Goal: Task Accomplishment & Management: Manage account settings

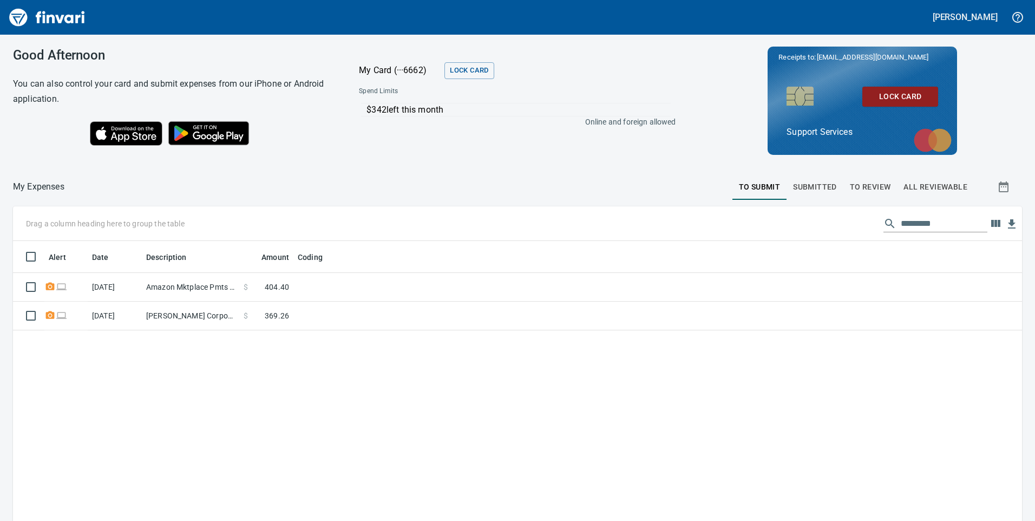
scroll to position [393, 993]
click at [869, 183] on span "To Review" at bounding box center [870, 187] width 41 height 14
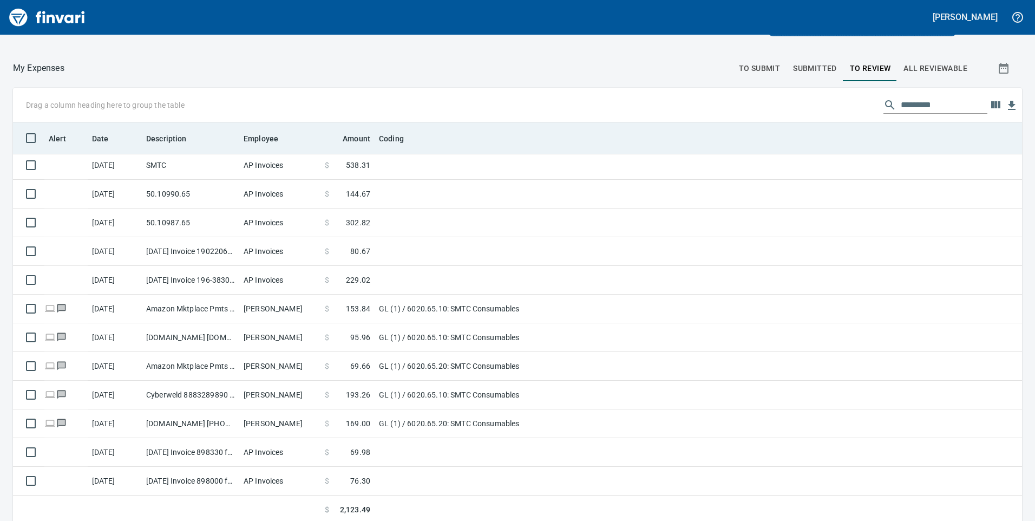
scroll to position [122, 0]
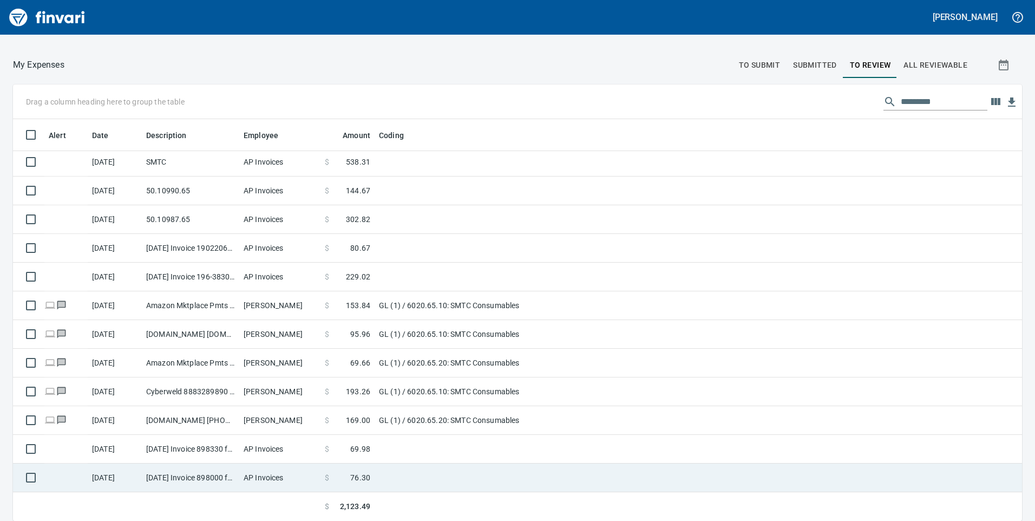
click at [193, 476] on td "[DATE] Invoice 898000 from [PERSON_NAME] Parts Corp. DBA Napa (1-39725)" at bounding box center [190, 477] width 97 height 29
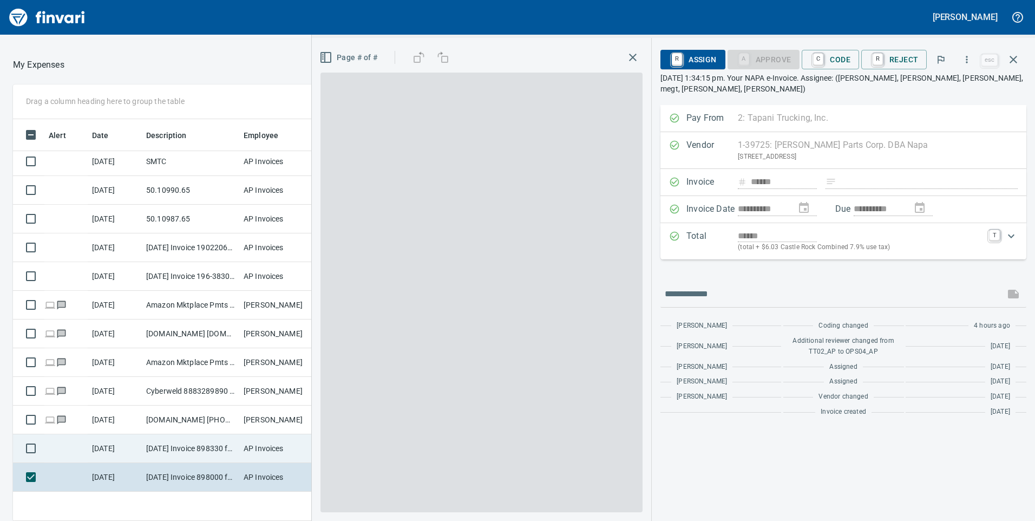
scroll to position [393, 714]
click at [192, 446] on td "[DATE] Invoice 898330 from [PERSON_NAME] Parts Corp. DBA Napa (1-39725)" at bounding box center [190, 448] width 97 height 29
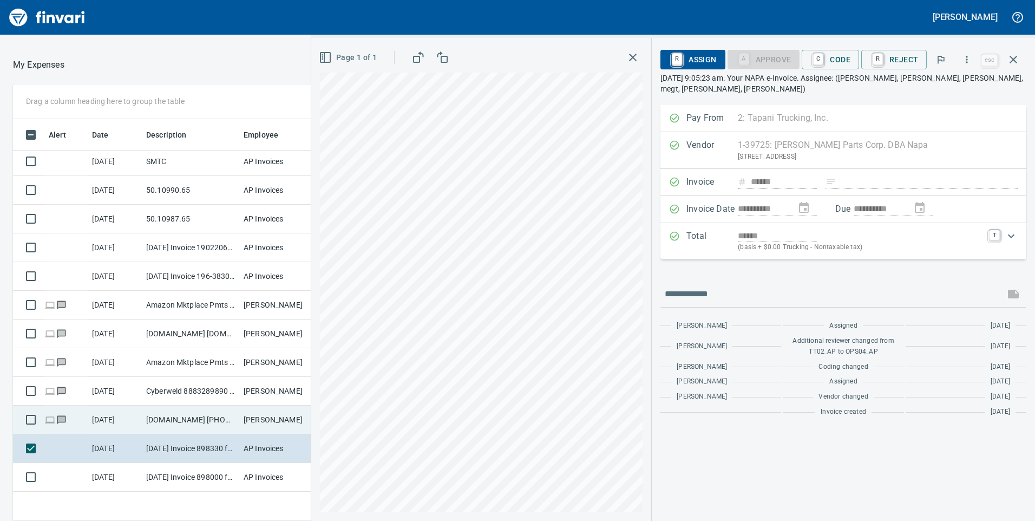
click at [199, 413] on td "[DOMAIN_NAME] [PHONE_NUMBER] [GEOGRAPHIC_DATA]" at bounding box center [190, 419] width 97 height 29
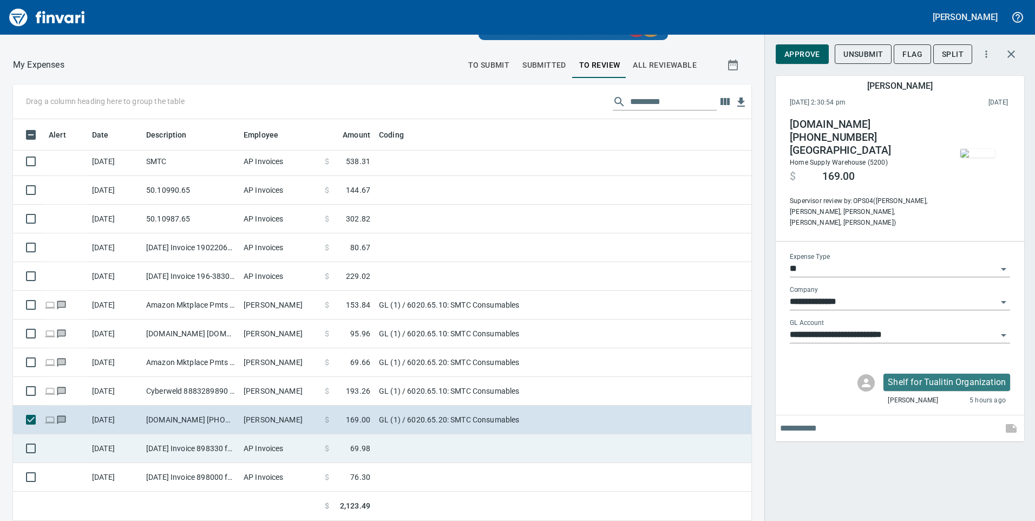
click at [192, 449] on td "[DATE] Invoice 898330 from [PERSON_NAME] Parts Corp. DBA Napa (1-39725)" at bounding box center [190, 448] width 97 height 29
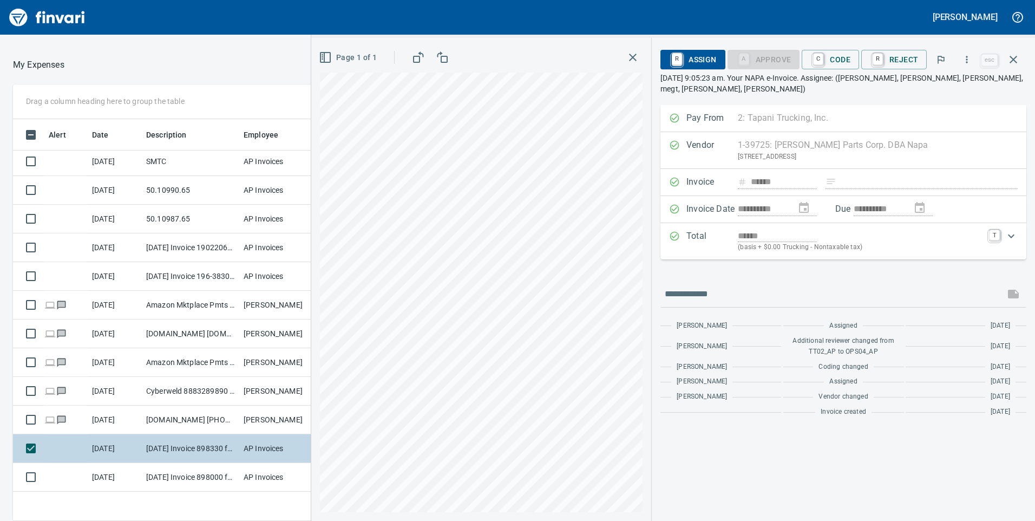
click at [179, 459] on td "[DATE] Invoice 898330 from [PERSON_NAME] Parts Corp. DBA Napa (1-39725)" at bounding box center [190, 448] width 97 height 29
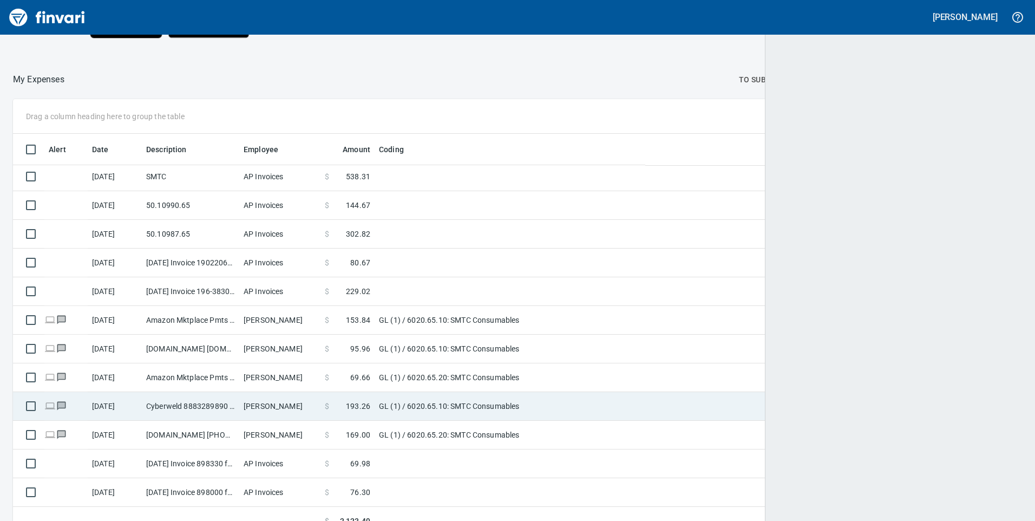
scroll to position [1, 1]
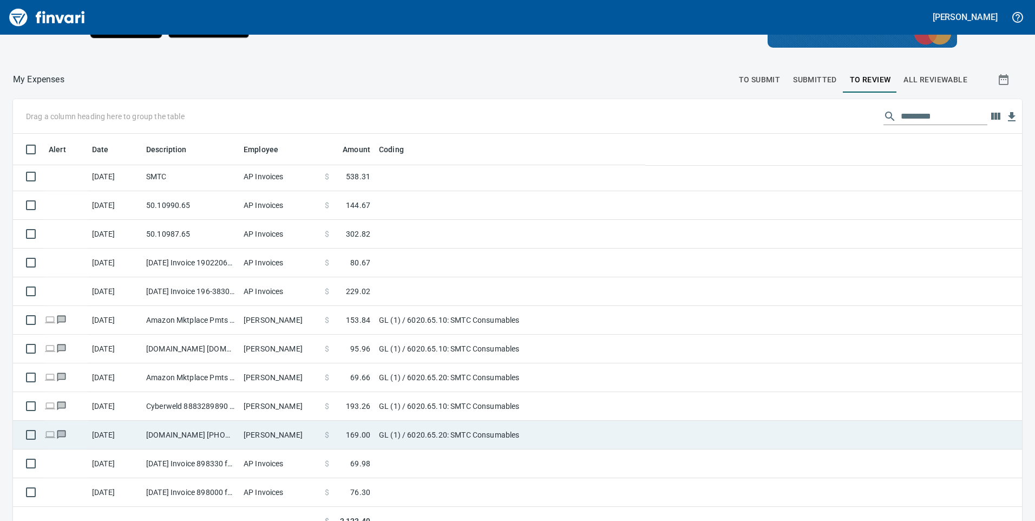
click at [173, 425] on td "[DOMAIN_NAME] [PHONE_NUMBER] [GEOGRAPHIC_DATA]" at bounding box center [190, 435] width 97 height 29
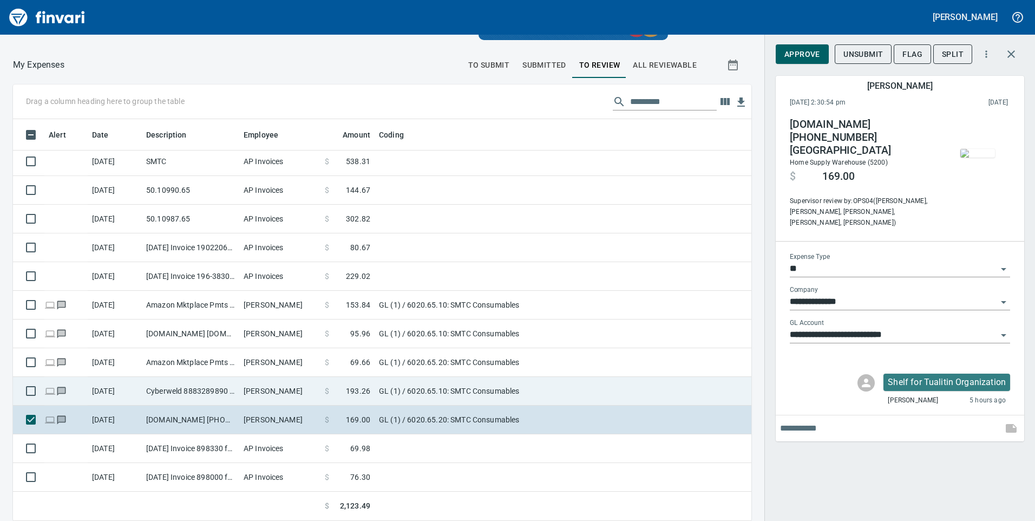
scroll to position [393, 714]
click at [195, 383] on td "Cyberweld 8883289890 [GEOGRAPHIC_DATA]" at bounding box center [190, 391] width 97 height 29
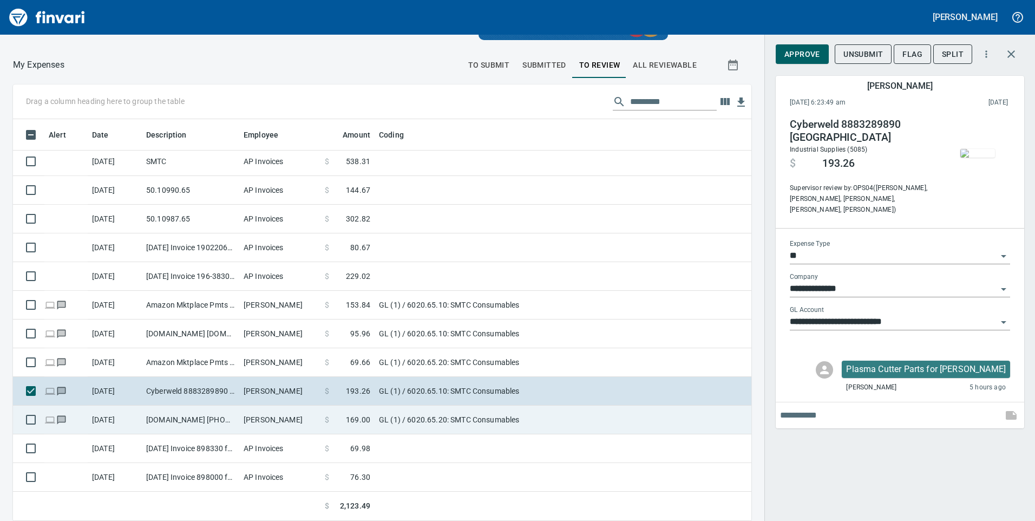
drag, startPoint x: 271, startPoint y: 425, endPoint x: 278, endPoint y: 420, distance: 8.9
click at [272, 424] on td "[PERSON_NAME]" at bounding box center [279, 419] width 81 height 29
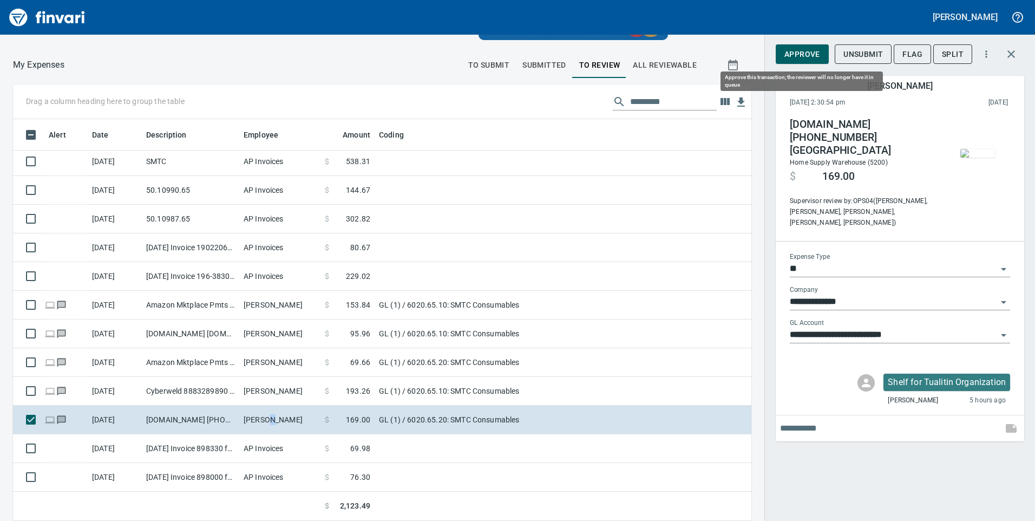
click at [823, 55] on button "Approve" at bounding box center [802, 54] width 53 height 20
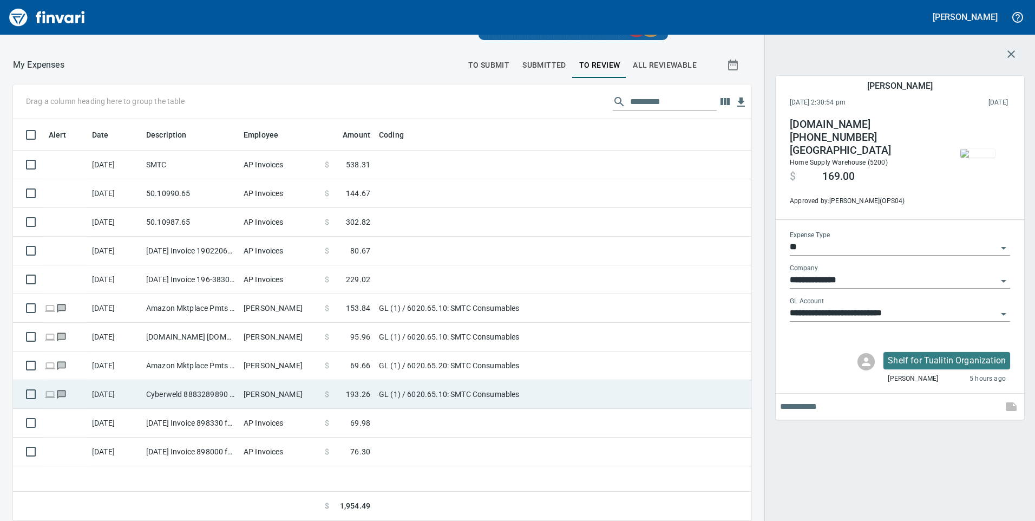
click at [246, 387] on td "[PERSON_NAME]" at bounding box center [279, 394] width 81 height 29
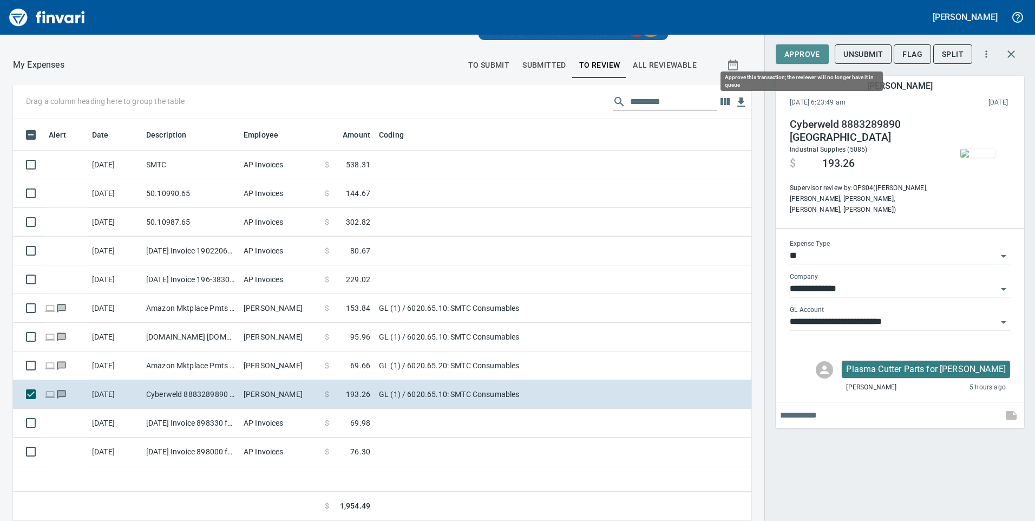
click at [806, 49] on span "Approve" at bounding box center [802, 55] width 36 height 14
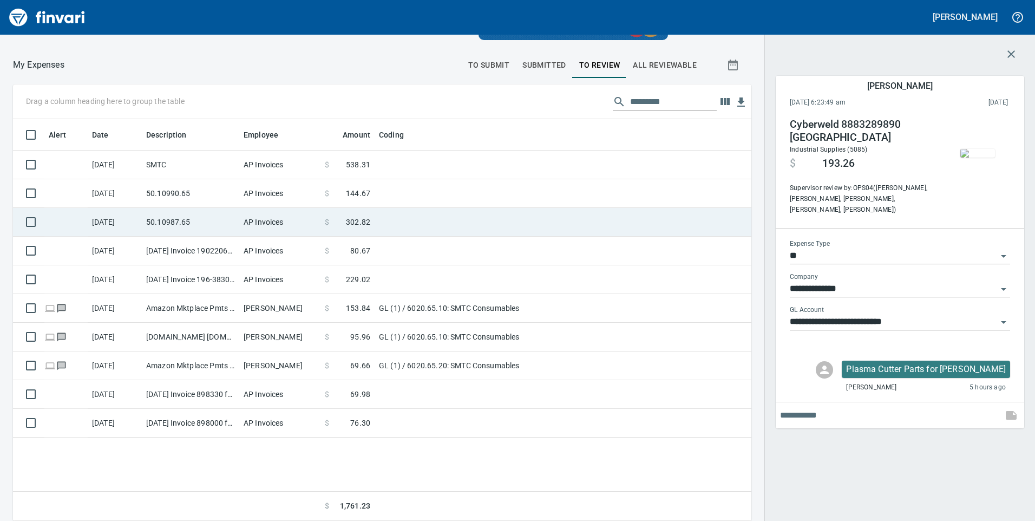
scroll to position [393, 722]
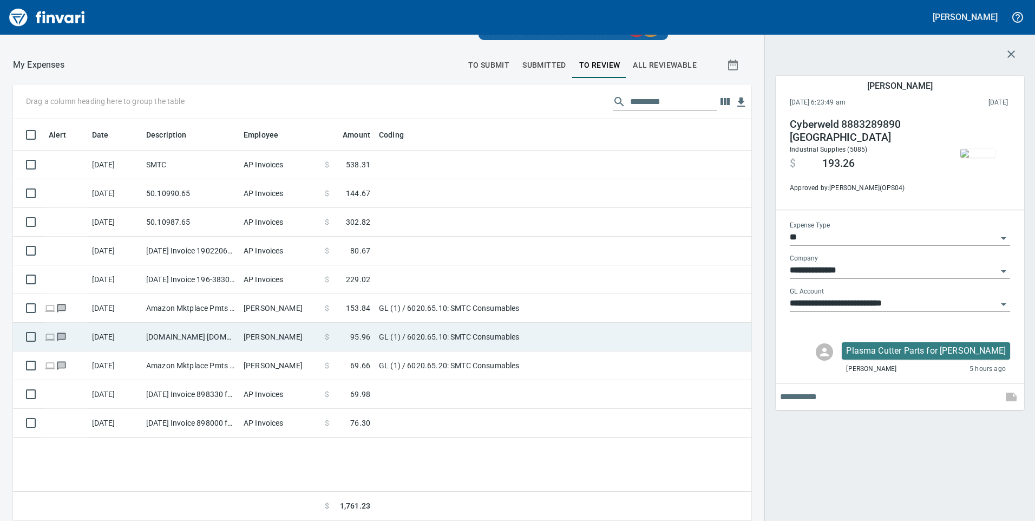
click at [167, 349] on td "[DOMAIN_NAME] [DOMAIN_NAME][URL] WA" at bounding box center [190, 337] width 97 height 29
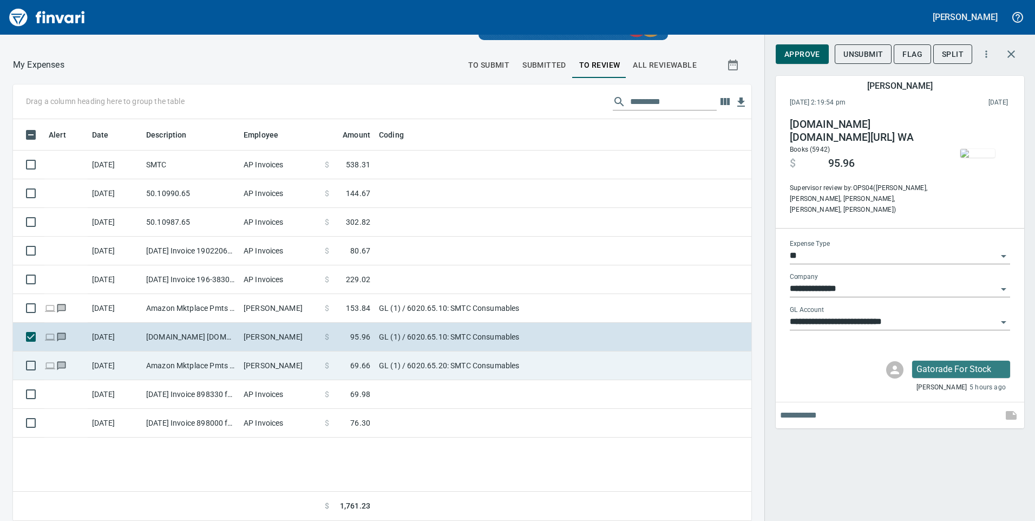
click at [172, 362] on td "Amazon Mktplace Pmts [DOMAIN_NAME][URL] WA" at bounding box center [190, 365] width 97 height 29
type input "**********"
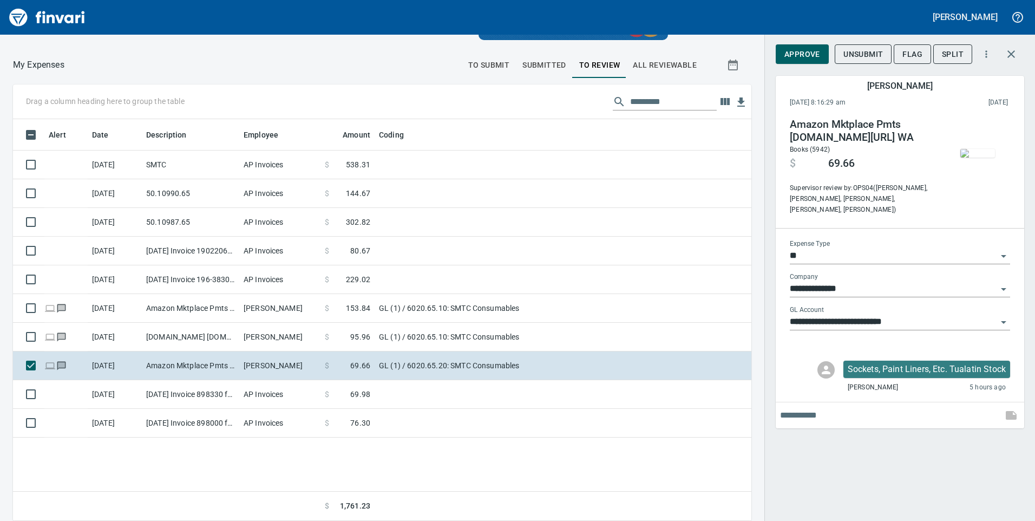
scroll to position [393, 722]
click at [996, 149] on span "button" at bounding box center [977, 153] width 45 height 9
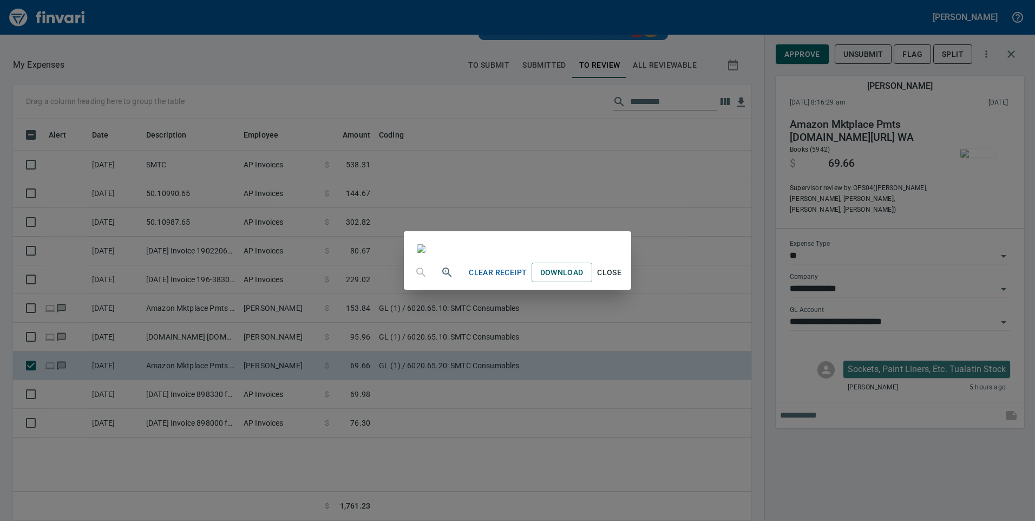
click at [247, 71] on div "Clear Receipt Download Close" at bounding box center [517, 260] width 1035 height 521
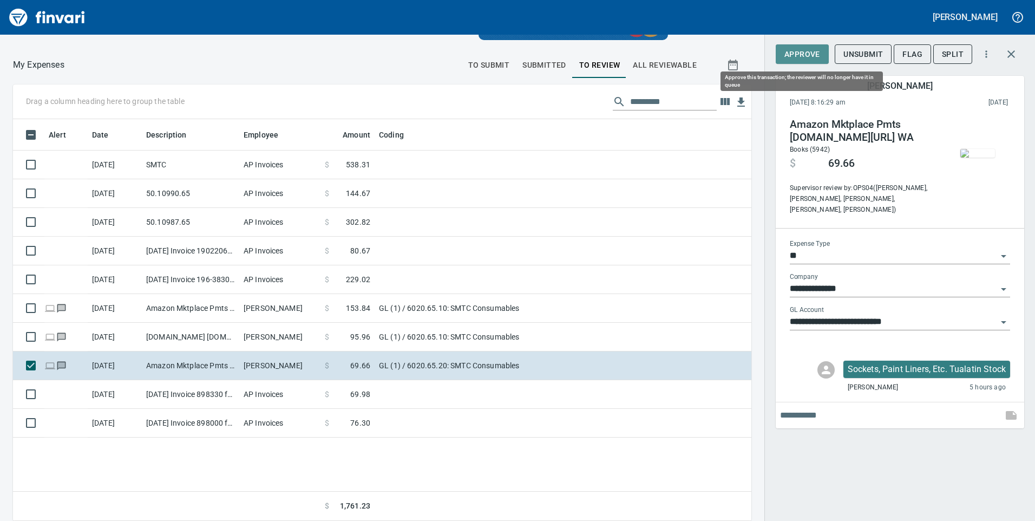
click at [802, 49] on span "Approve" at bounding box center [802, 55] width 36 height 14
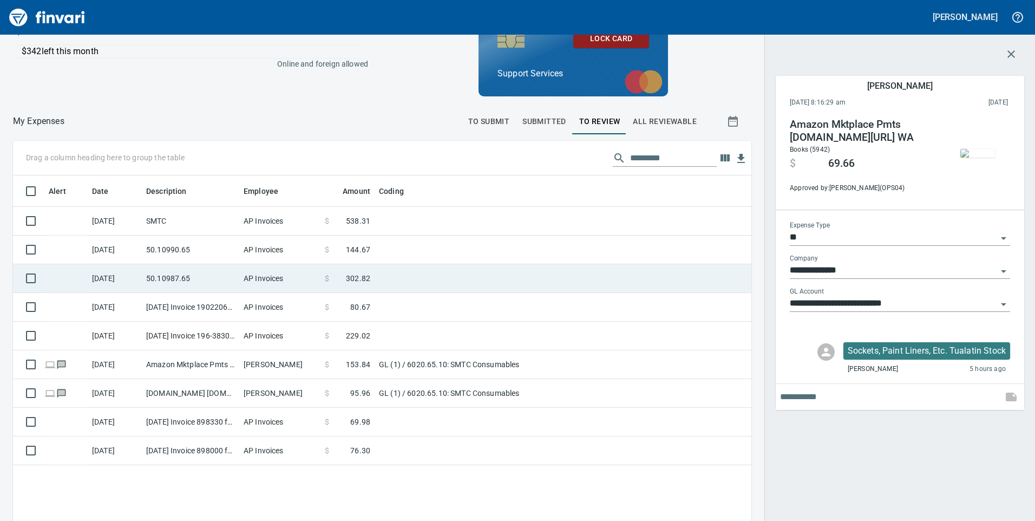
scroll to position [0, 0]
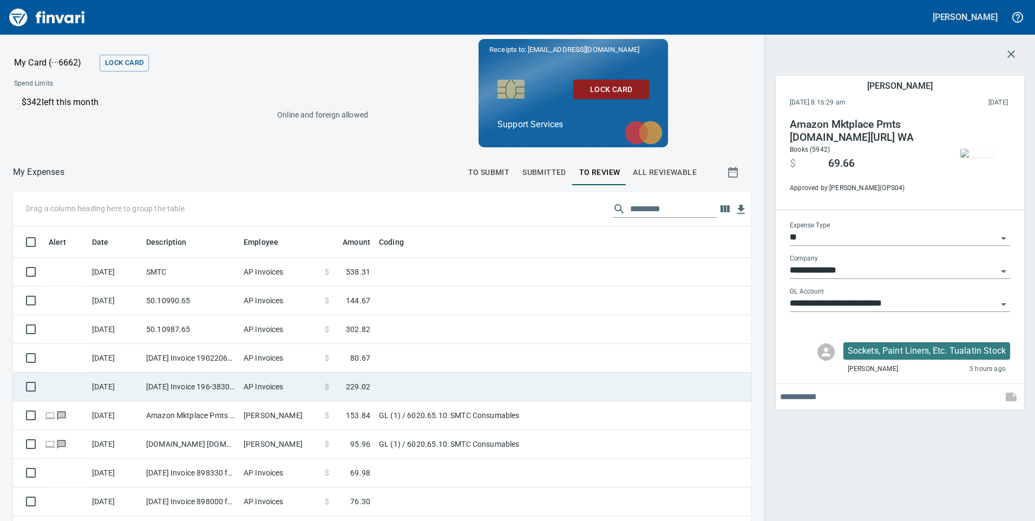
click at [183, 387] on td "[DATE] Invoice 196-383073 from XPO Logistics Freight, Inc. (1-24493)" at bounding box center [190, 386] width 97 height 29
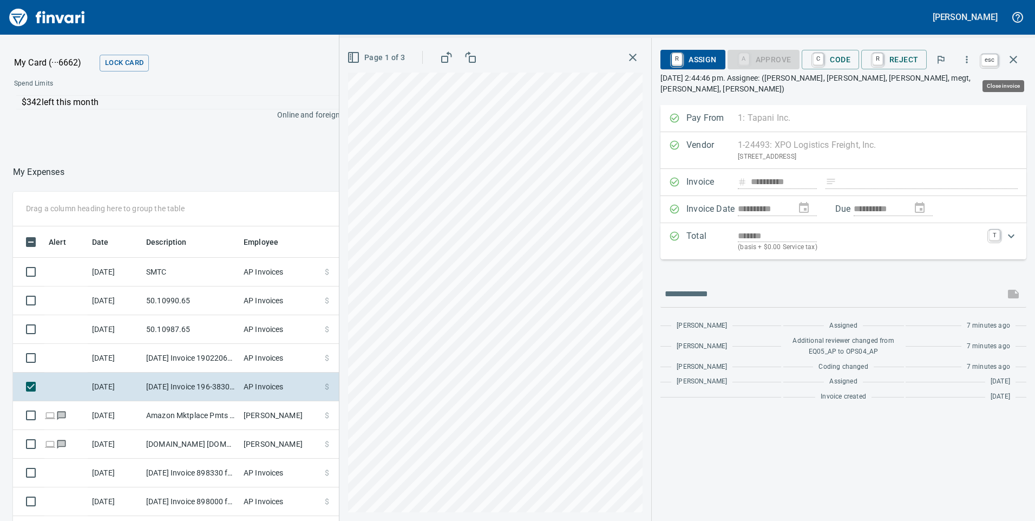
scroll to position [393, 722]
click at [1020, 53] on button "button" at bounding box center [1013, 60] width 26 height 26
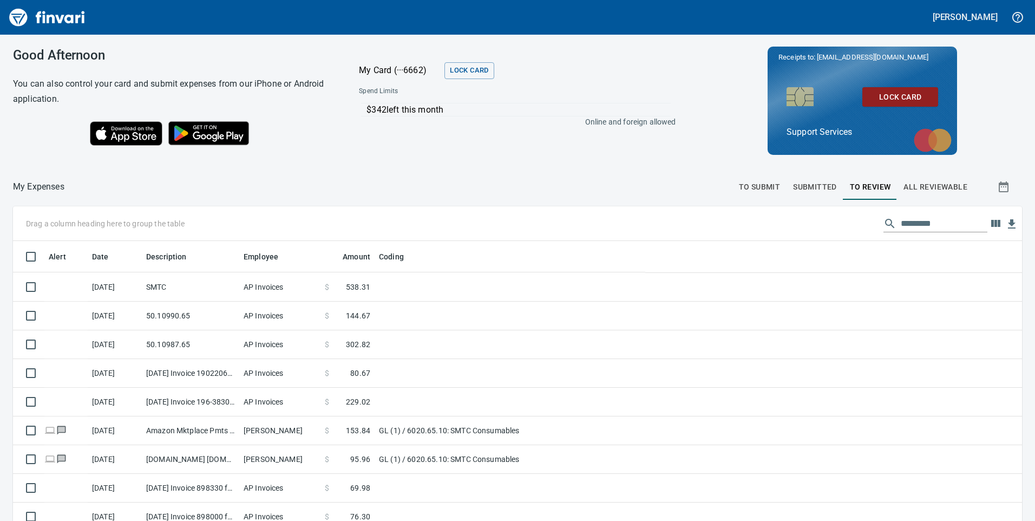
scroll to position [393, 993]
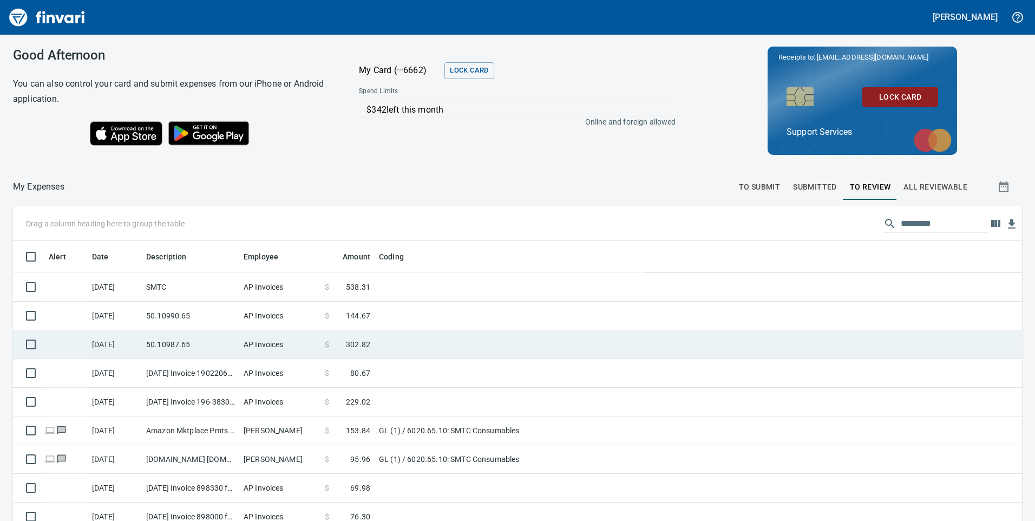
click at [238, 344] on td "50.10987.65" at bounding box center [190, 344] width 97 height 29
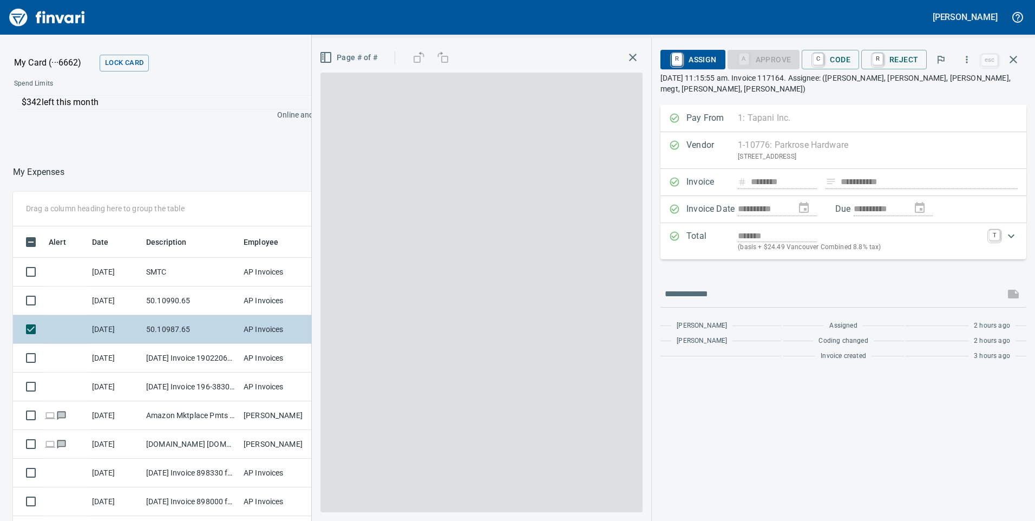
scroll to position [393, 722]
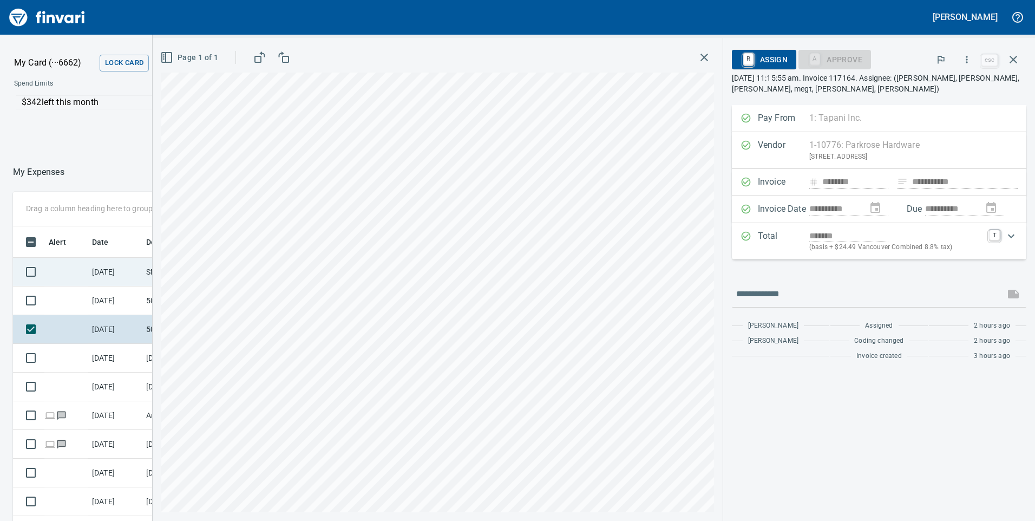
click at [135, 266] on td "[DATE]" at bounding box center [115, 272] width 54 height 29
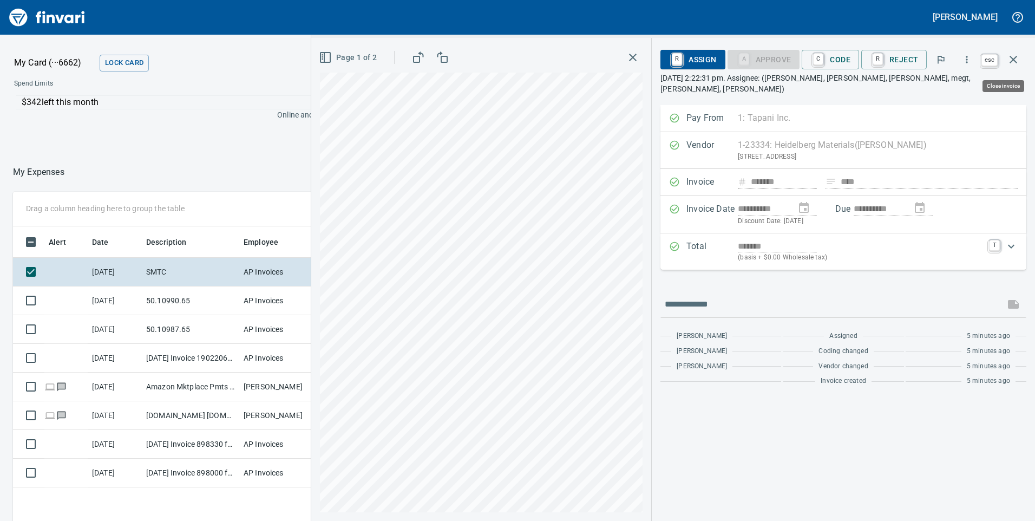
scroll to position [393, 722]
click at [1016, 56] on icon "button" at bounding box center [1013, 60] width 8 height 8
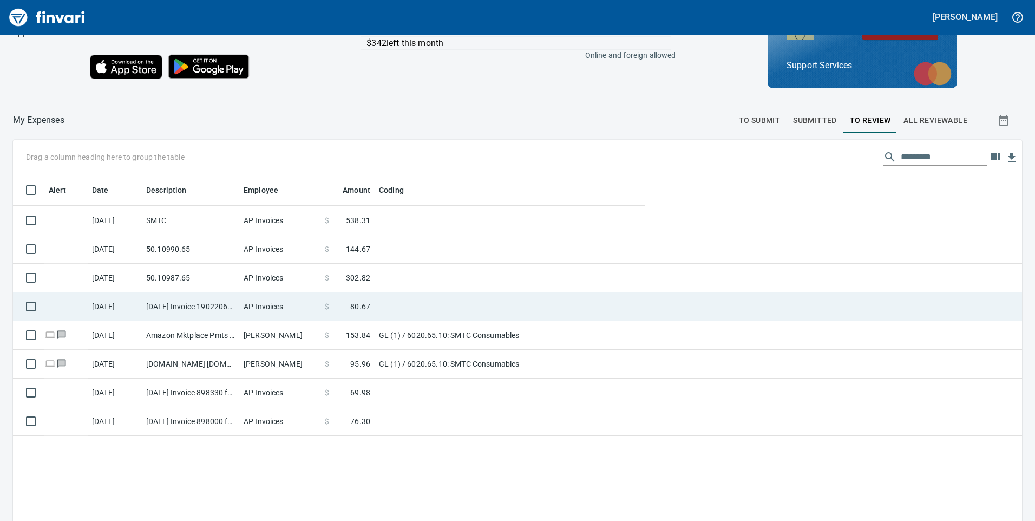
scroll to position [122, 0]
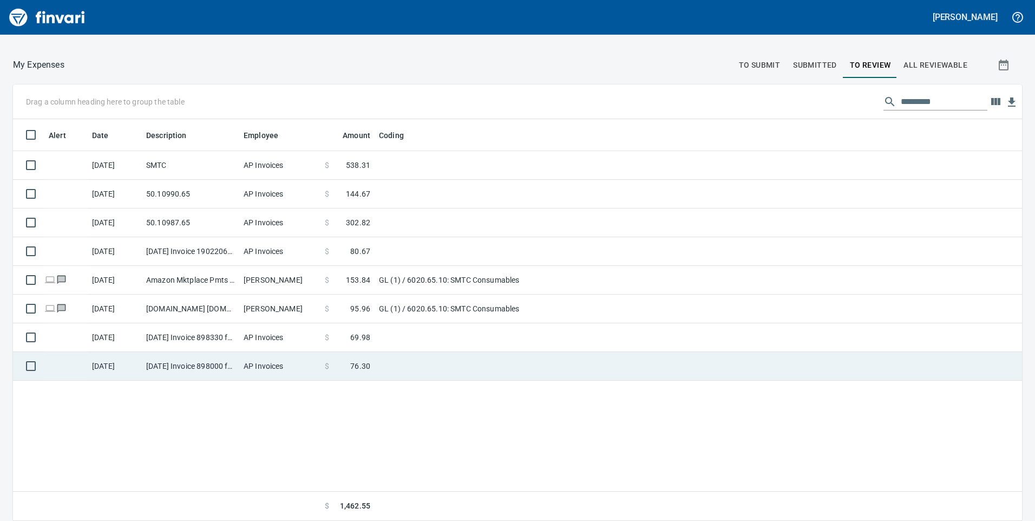
click at [289, 369] on td "AP Invoices" at bounding box center [279, 366] width 81 height 29
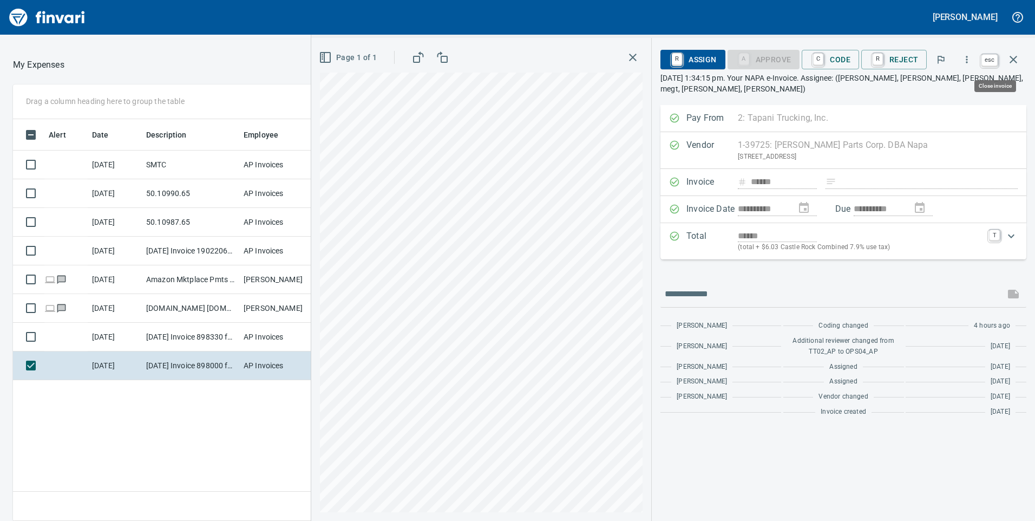
scroll to position [393, 722]
click at [1012, 58] on icon "button" at bounding box center [1013, 60] width 8 height 8
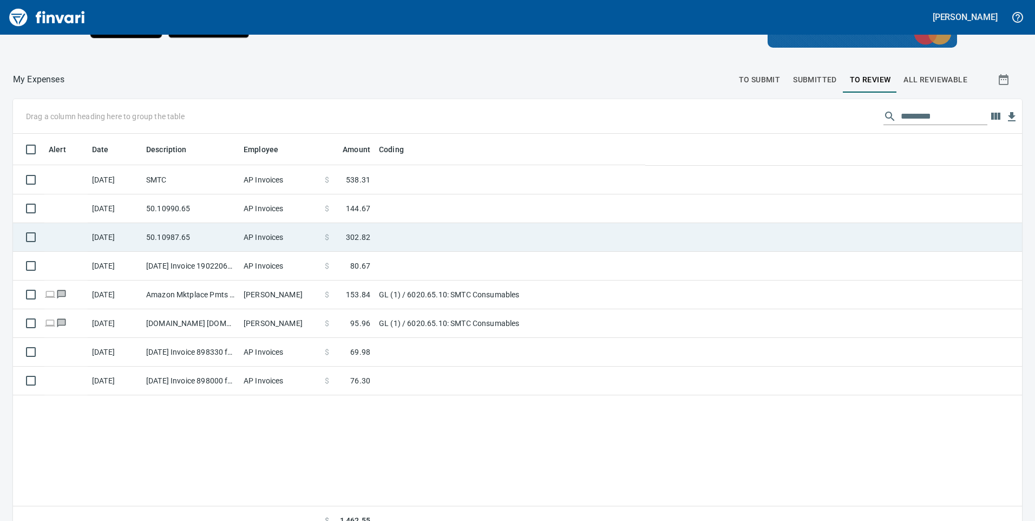
scroll to position [1, 1]
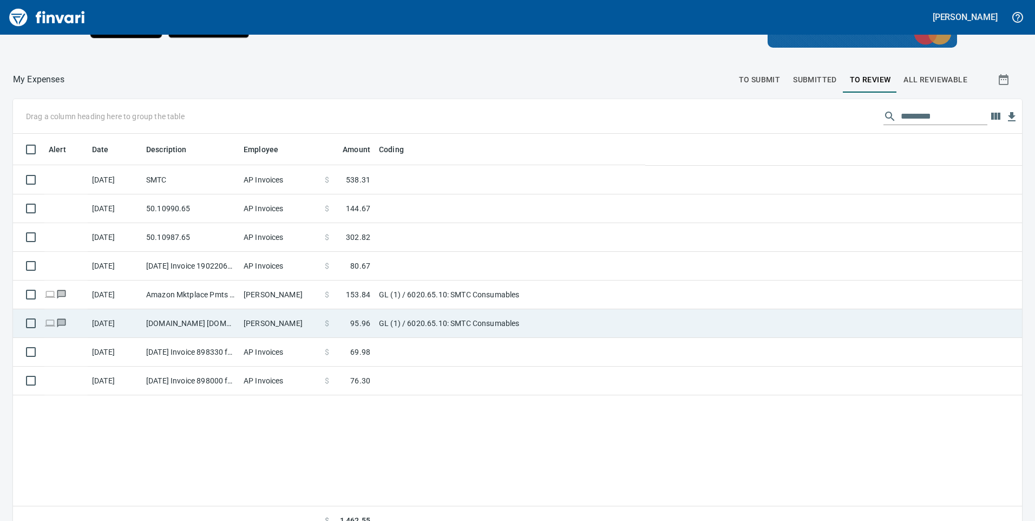
click at [258, 318] on td "[PERSON_NAME]" at bounding box center [279, 323] width 81 height 29
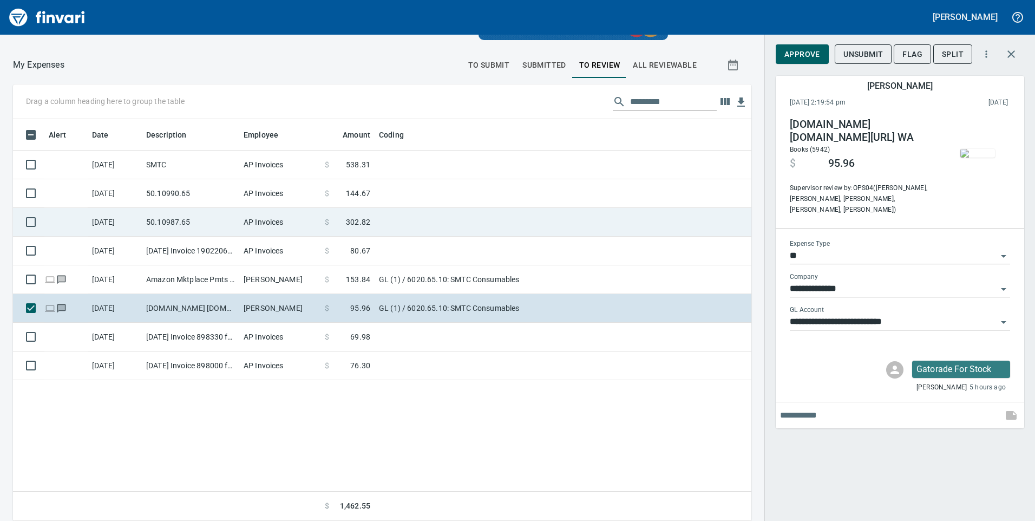
scroll to position [393, 722]
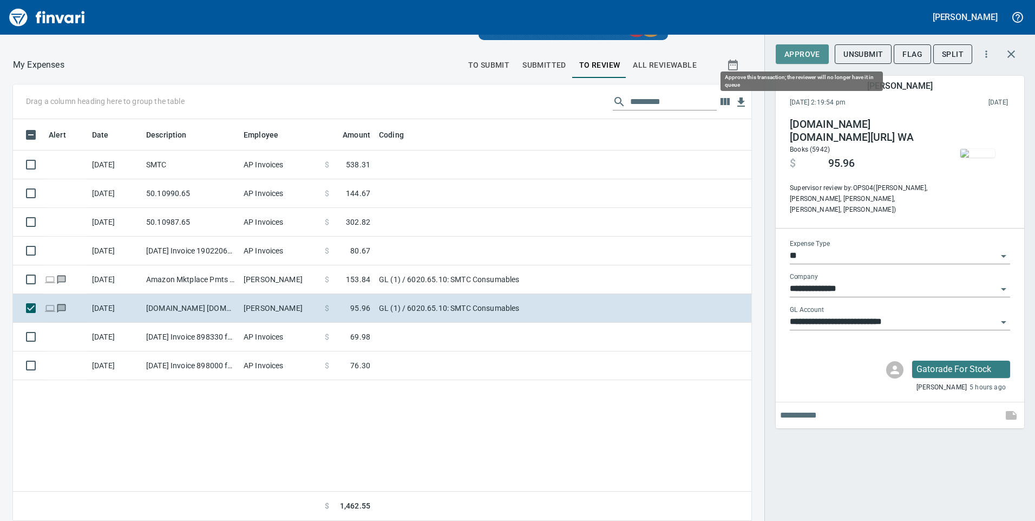
click at [811, 55] on span "Approve" at bounding box center [802, 55] width 36 height 14
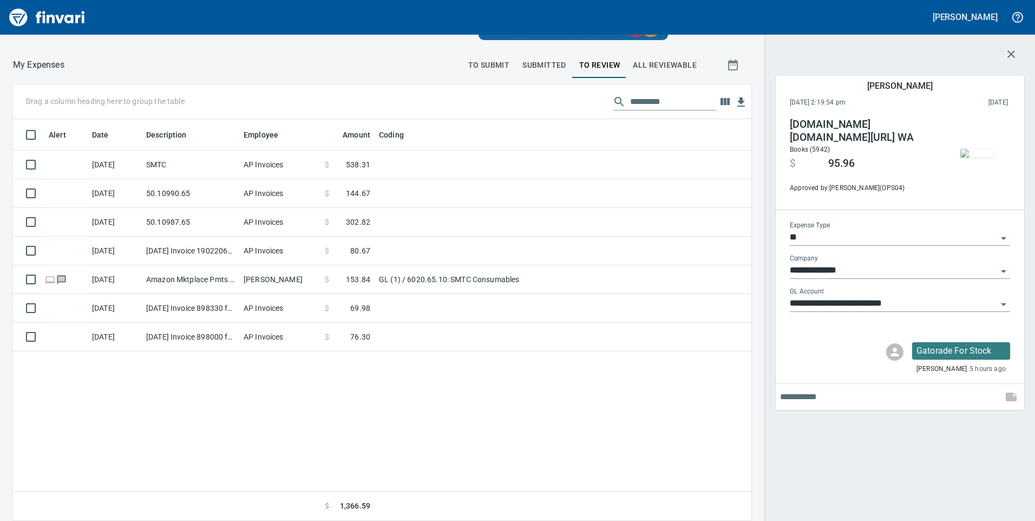
click at [984, 157] on img "button" at bounding box center [977, 153] width 35 height 9
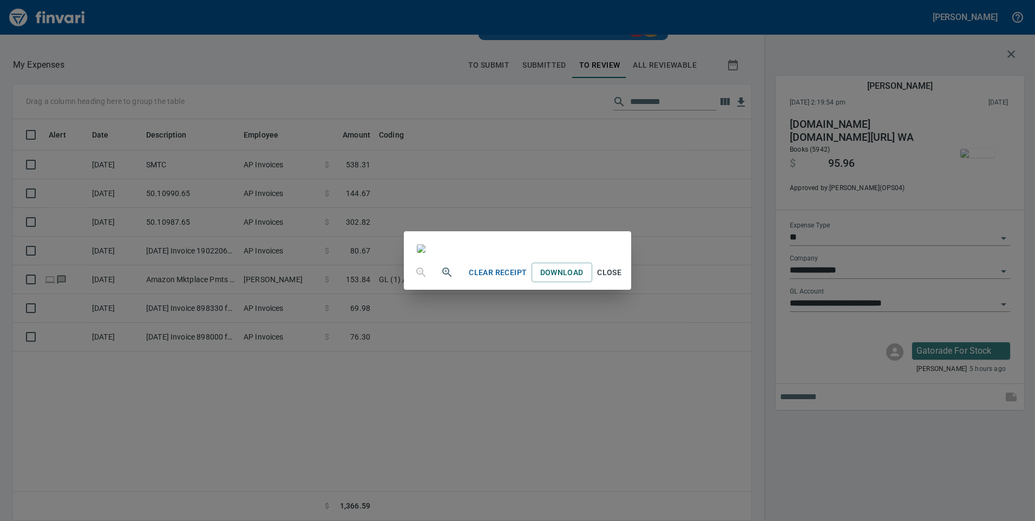
click at [197, 77] on div "Clear Receipt Download Close" at bounding box center [517, 260] width 1035 height 521
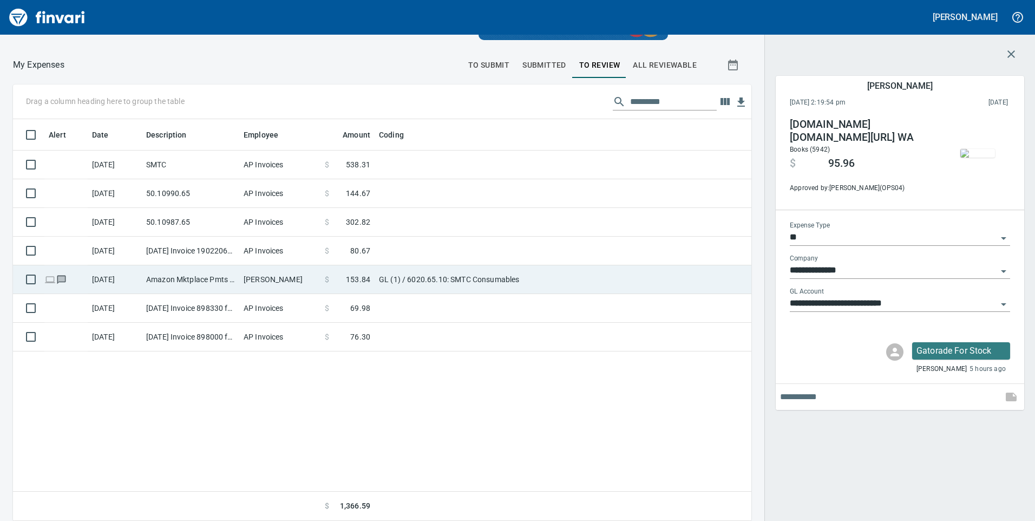
click at [214, 273] on td "Amazon Mktplace Pmts [DOMAIN_NAME][URL] WA" at bounding box center [190, 279] width 97 height 29
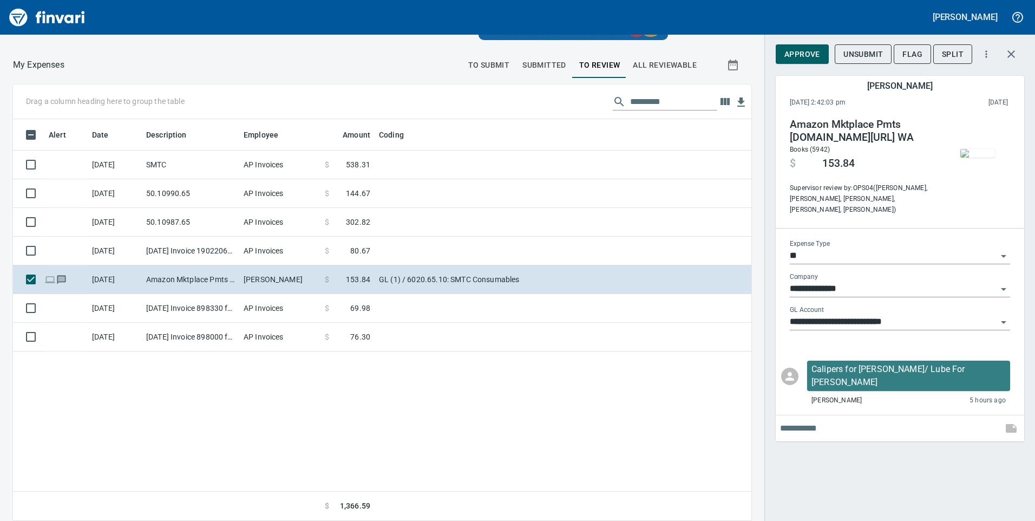
click at [975, 149] on img "button" at bounding box center [977, 153] width 35 height 9
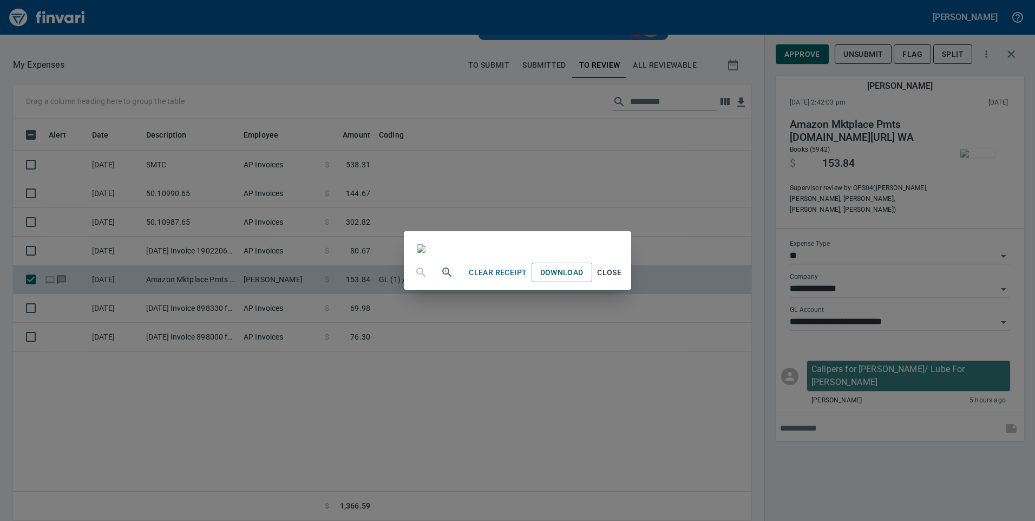
click at [622, 279] on span "Close" at bounding box center [609, 273] width 26 height 14
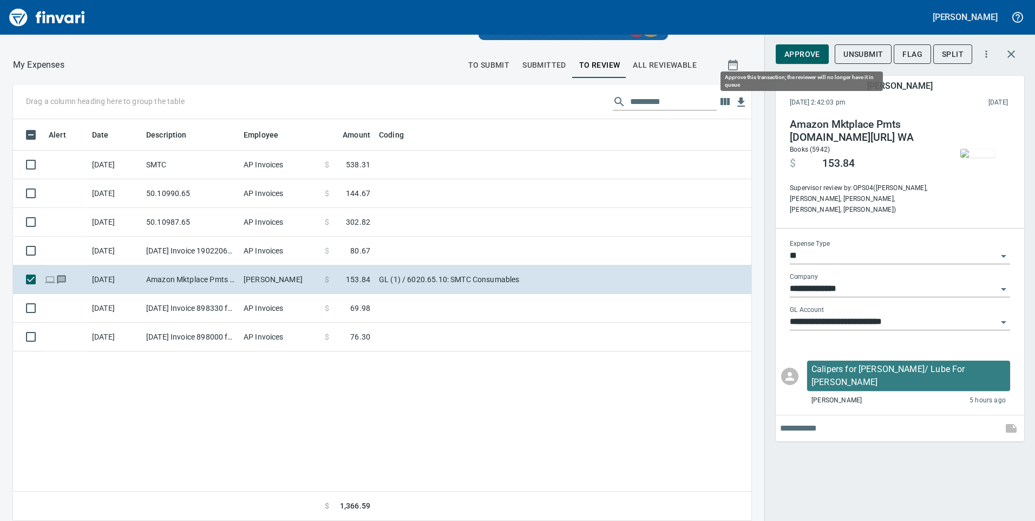
scroll to position [393, 722]
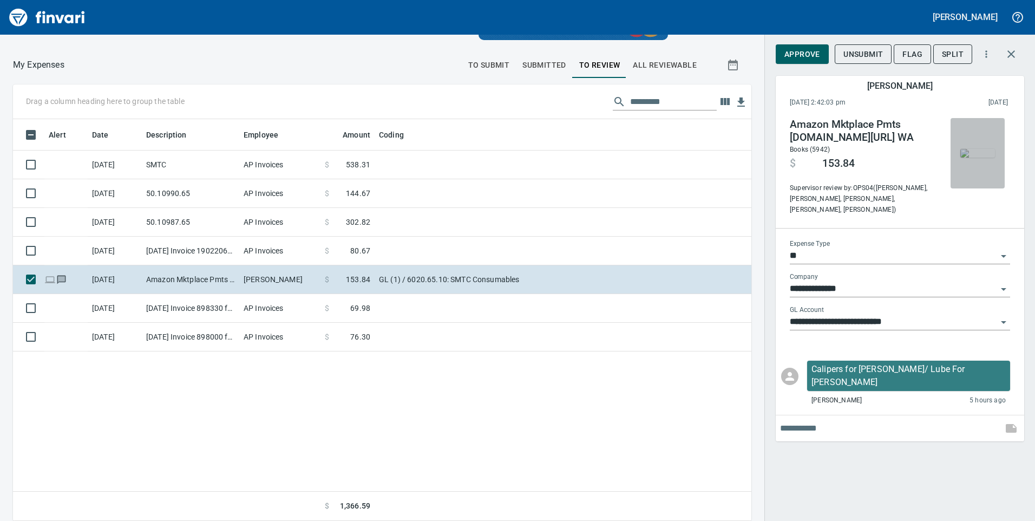
click at [975, 149] on img "button" at bounding box center [977, 153] width 35 height 9
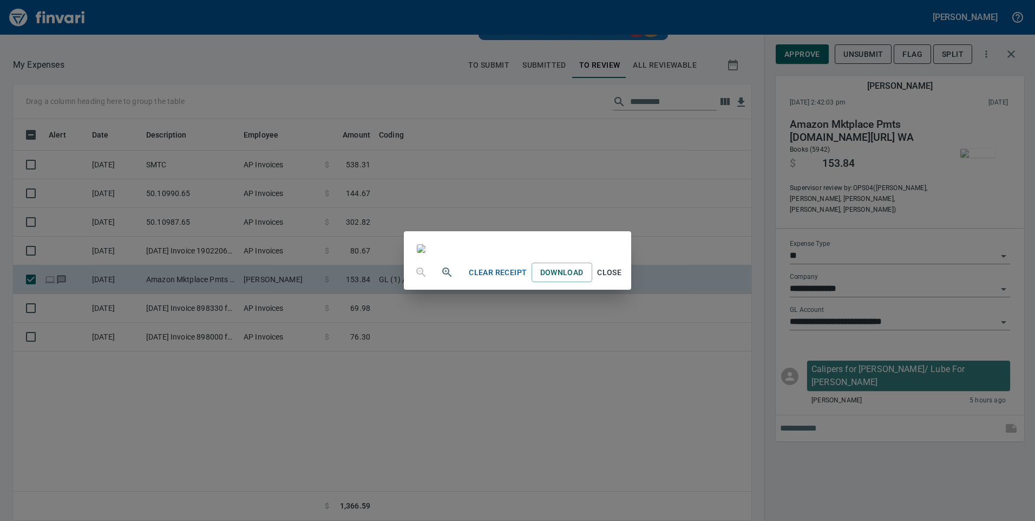
scroll to position [0, 0]
drag, startPoint x: 989, startPoint y: 491, endPoint x: 981, endPoint y: 483, distance: 11.1
click at [622, 279] on span "Close" at bounding box center [609, 273] width 26 height 14
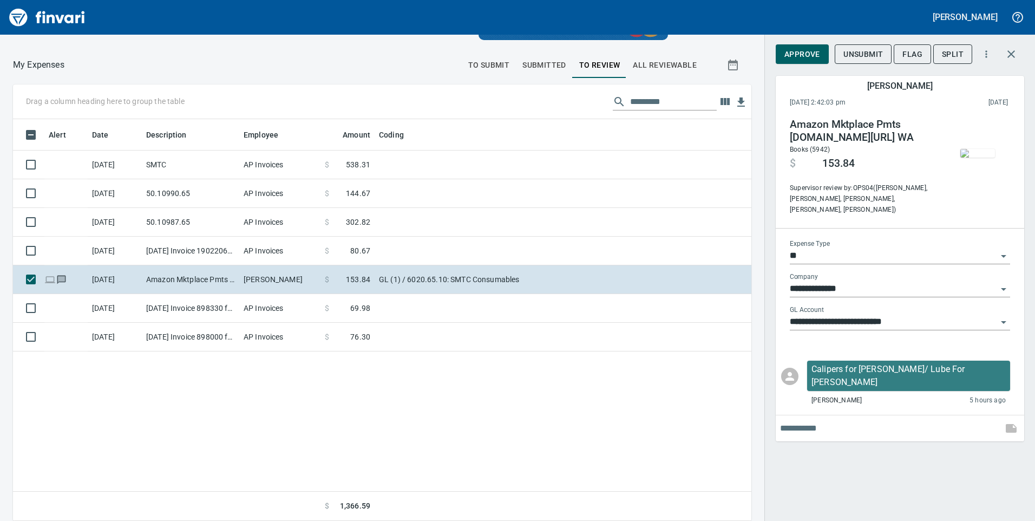
click at [788, 48] on span "Approve" at bounding box center [802, 55] width 36 height 14
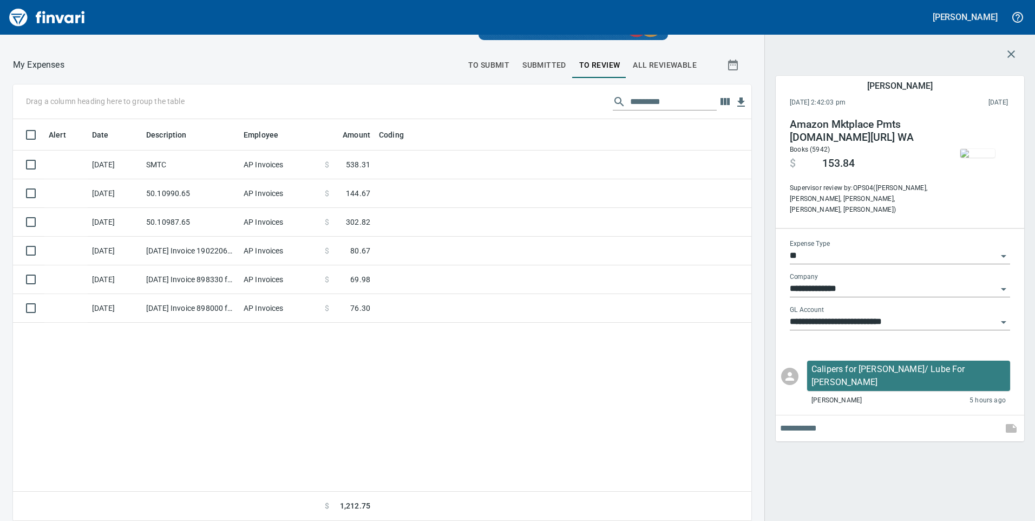
scroll to position [393, 722]
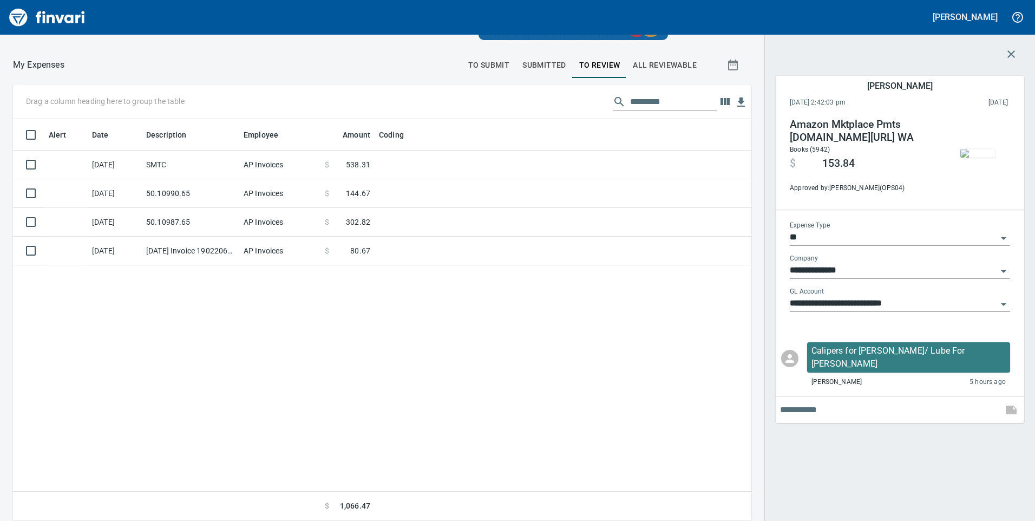
click at [1001, 141] on button "button" at bounding box center [977, 153] width 54 height 70
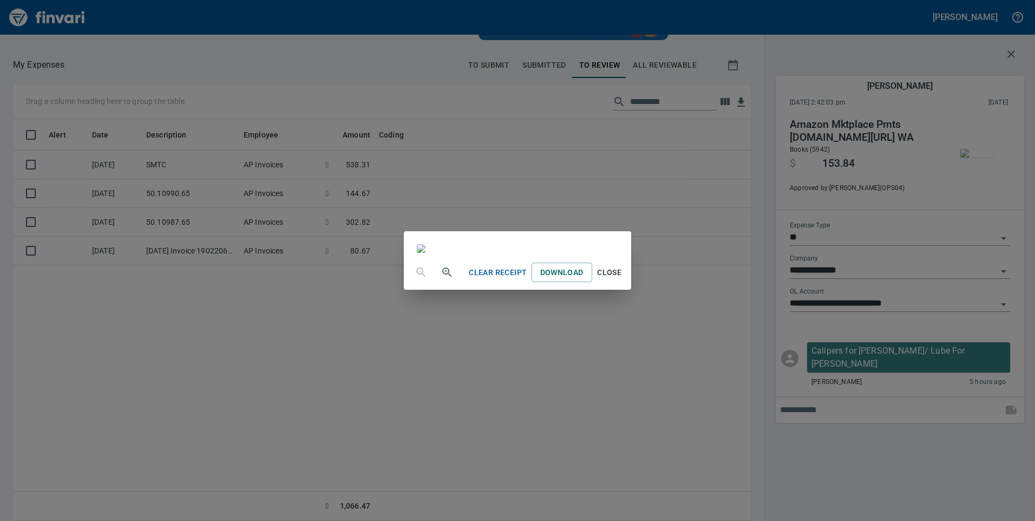
click at [622, 279] on span "Close" at bounding box center [609, 273] width 26 height 14
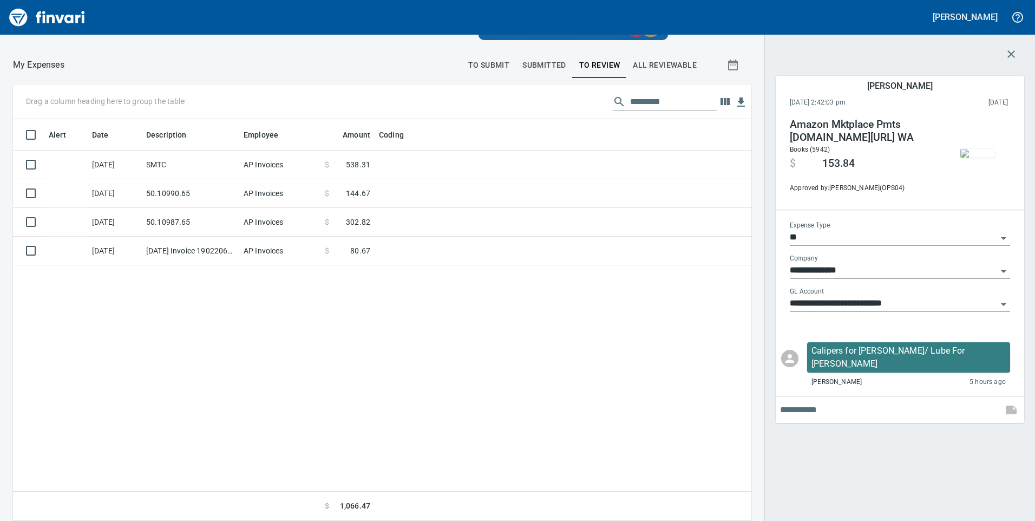
click at [407, 356] on div "Alert Date Description Employee Amount Coding [DATE] SMTC AP Invoices $ 538.31 …" at bounding box center [382, 320] width 738 height 402
drag, startPoint x: 355, startPoint y: 307, endPoint x: 237, endPoint y: 297, distance: 118.9
click at [347, 302] on div "Alert Date Description Employee Amount Coding [DATE] SMTC AP Invoices $ 538.31 …" at bounding box center [382, 320] width 738 height 402
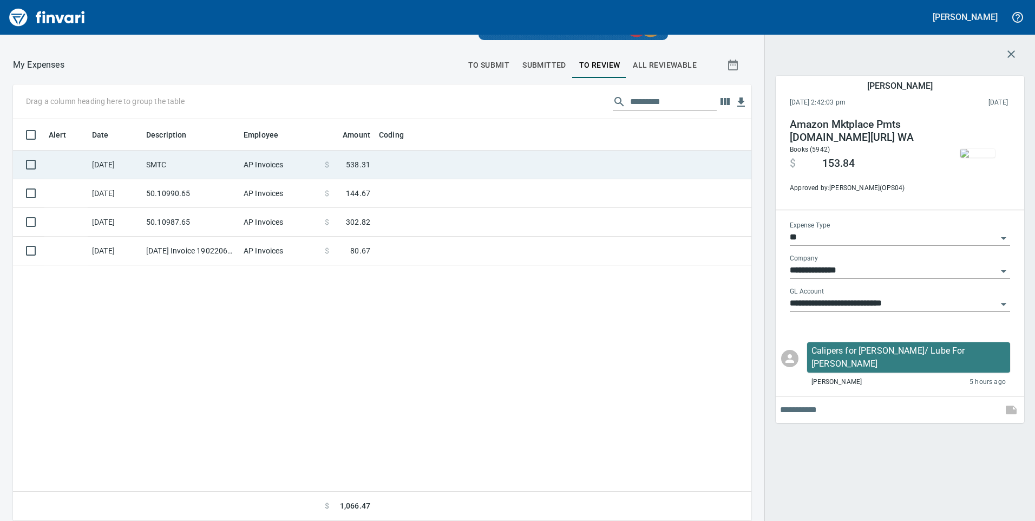
click at [221, 160] on td "SMTC" at bounding box center [190, 164] width 97 height 29
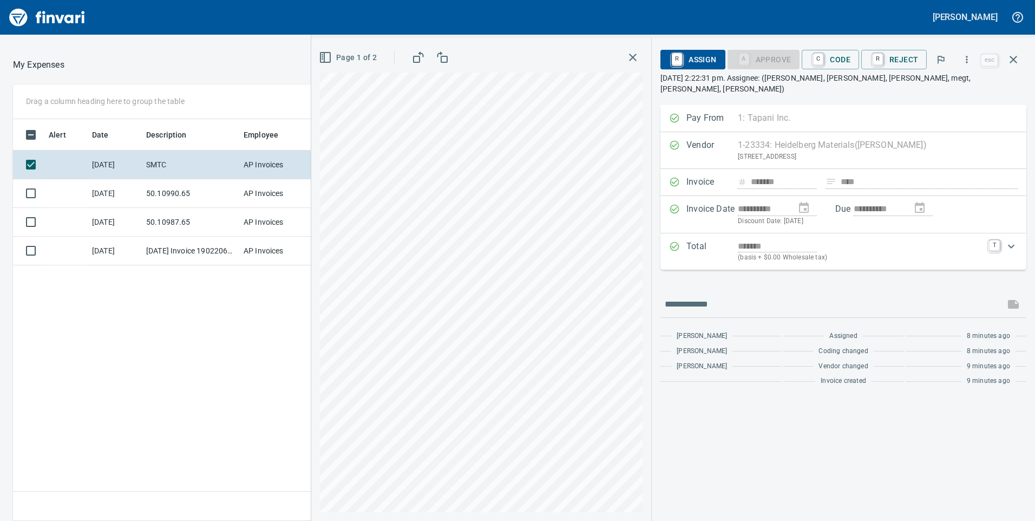
click at [639, 56] on icon "button" at bounding box center [632, 57] width 13 height 13
